Goal: Task Accomplishment & Management: Manage account settings

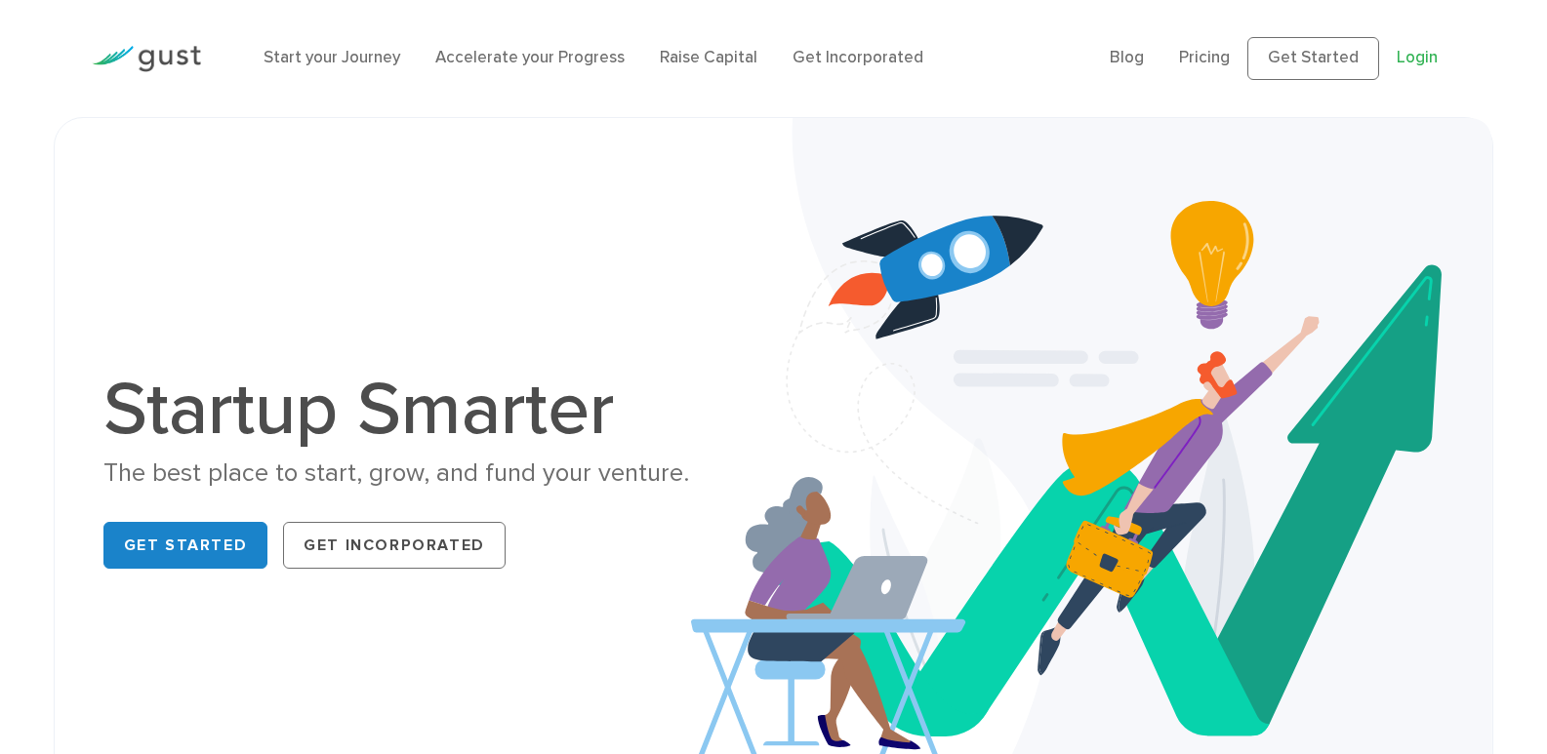
click at [1409, 61] on link "Login" at bounding box center [1416, 58] width 41 height 20
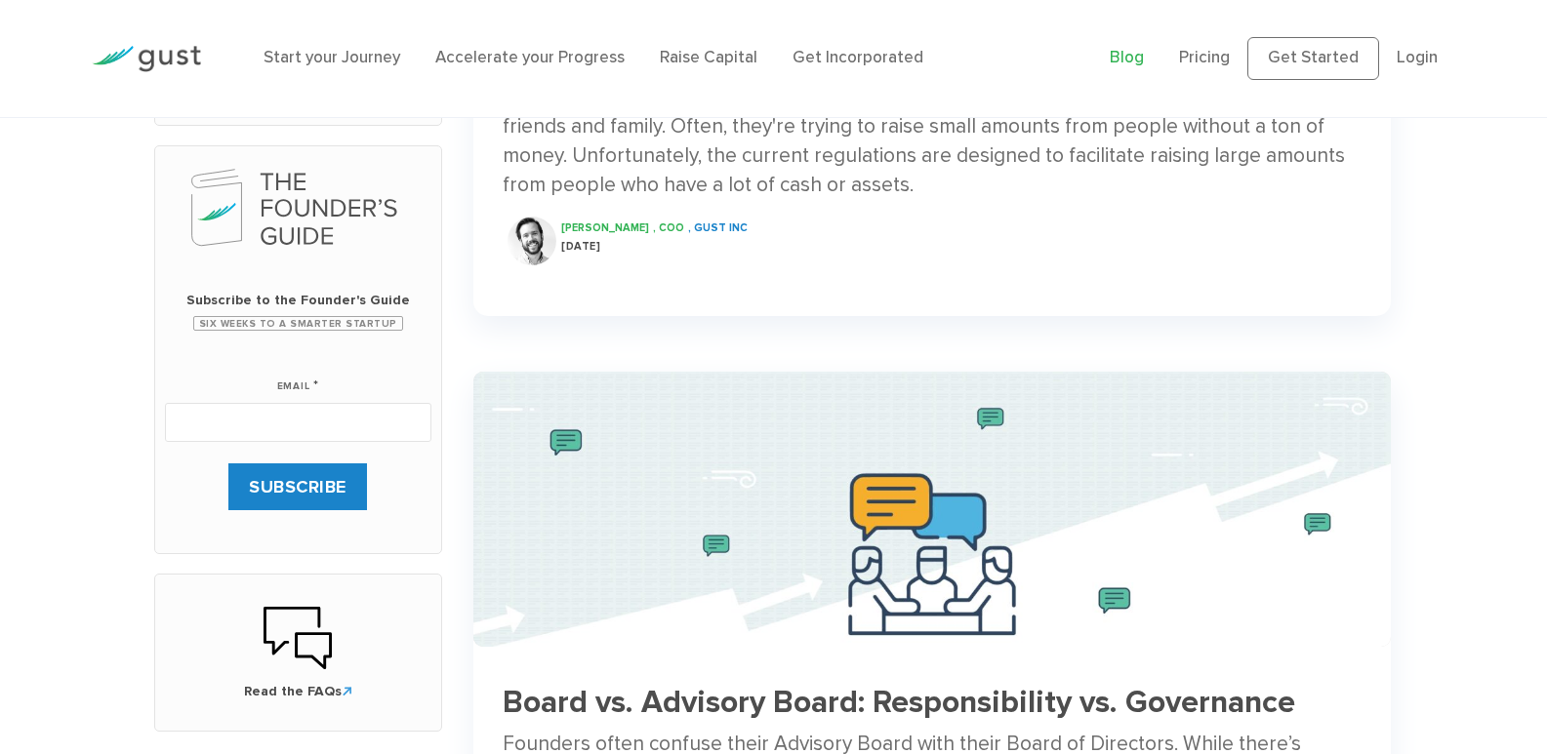
scroll to position [781, 0]
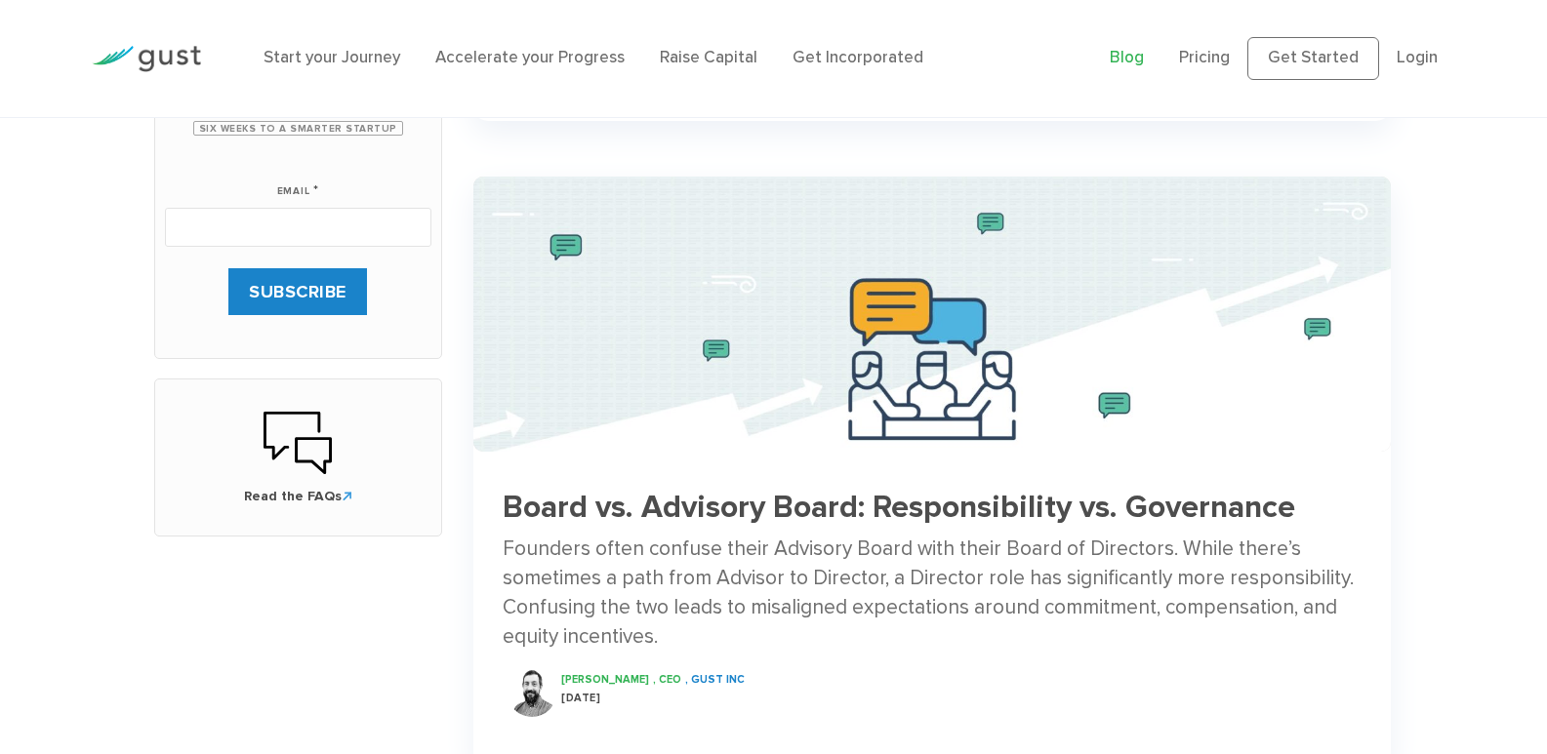
click at [1439, 52] on ul "Blog FAQ Pricing Get Started Login Login" at bounding box center [1282, 58] width 345 height 43
click at [1434, 62] on link "Login" at bounding box center [1416, 58] width 41 height 20
